Goal: Task Accomplishment & Management: Manage account settings

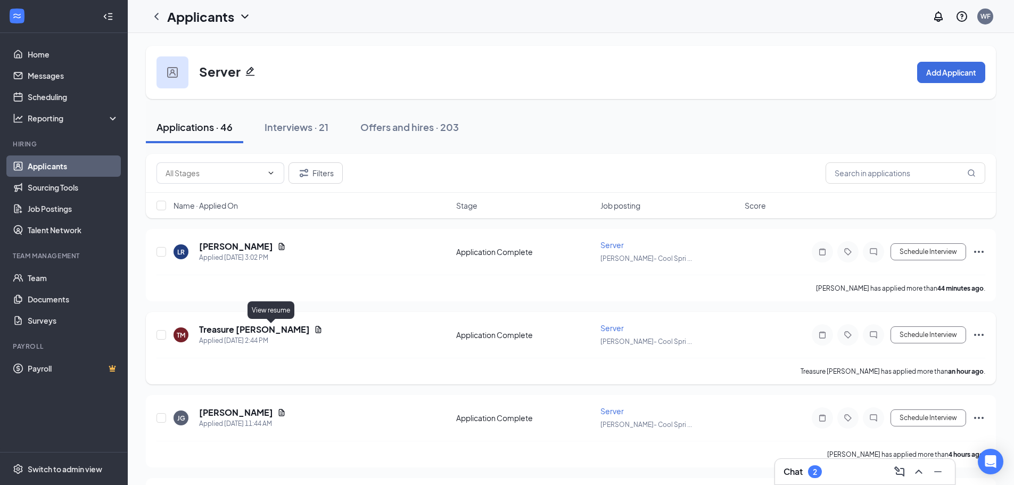
click at [316, 327] on icon "Document" at bounding box center [319, 329] width 6 height 7
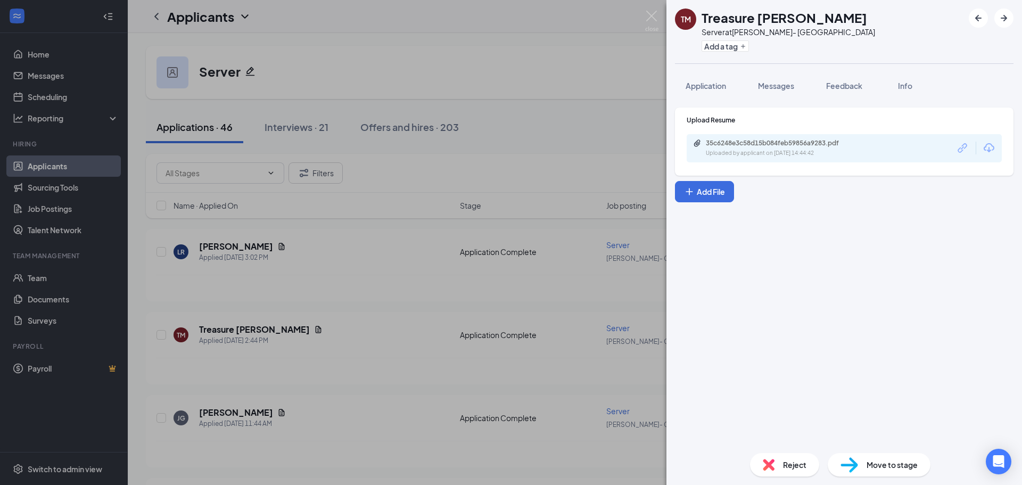
click at [750, 149] on div "Uploaded by applicant on [DATE] 14:44:42" at bounding box center [786, 153] width 160 height 9
click at [656, 16] on img at bounding box center [651, 21] width 13 height 21
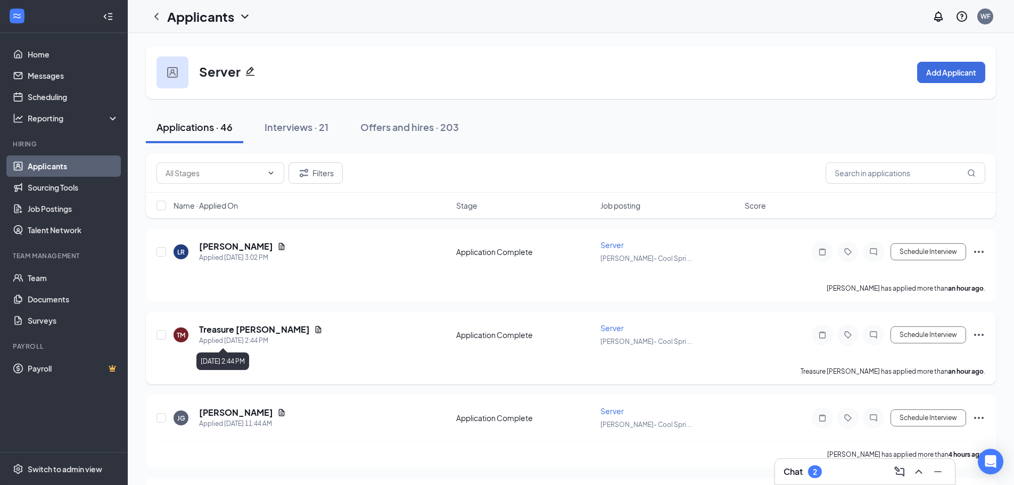
click at [241, 337] on div "Applied [DATE] 2:44 PM" at bounding box center [260, 340] width 123 height 11
click at [240, 337] on div "Applied [DATE] 2:44 PM" at bounding box center [260, 340] width 123 height 11
click at [312, 349] on div "TM Treasure [PERSON_NAME] Applied [DATE] 2:44 PM Application Complete Server [P…" at bounding box center [570, 340] width 829 height 35
